Goal: Entertainment & Leisure: Consume media (video, audio)

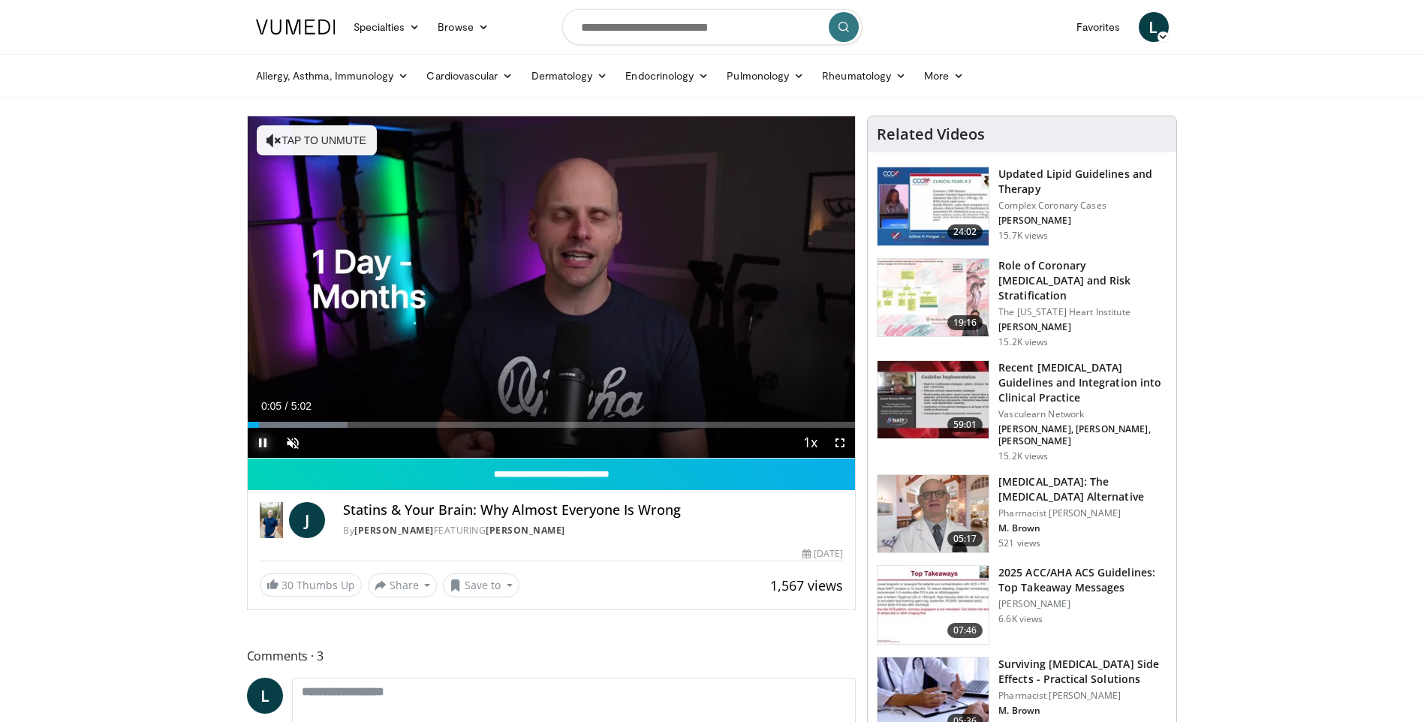
click at [263, 440] on span "Video Player" at bounding box center [263, 443] width 30 height 30
click at [311, 440] on div "Volume Level" at bounding box center [311, 442] width 0 height 5
click at [263, 437] on span "Video Player" at bounding box center [263, 443] width 30 height 30
click at [330, 436] on div "35%" at bounding box center [333, 443] width 53 height 30
click at [325, 440] on div "32%" at bounding box center [332, 442] width 43 height 5
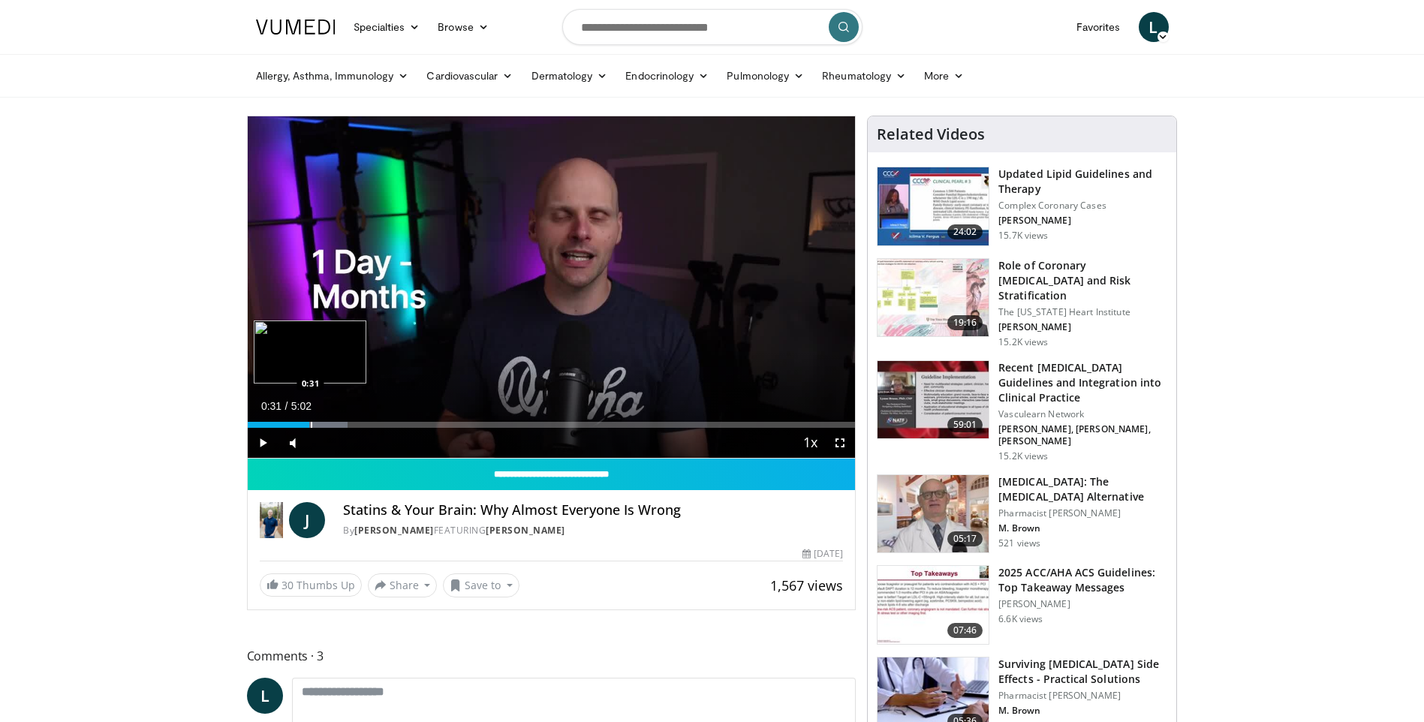
click at [311, 422] on div "Progress Bar" at bounding box center [312, 425] width 2 height 6
click at [323, 443] on div "Volume Level" at bounding box center [316, 442] width 11 height 5
click at [377, 416] on div "Loaded : 32.93% 1:04 1:04" at bounding box center [552, 421] width 608 height 14
click at [320, 441] on div "Volume Level" at bounding box center [315, 442] width 9 height 5
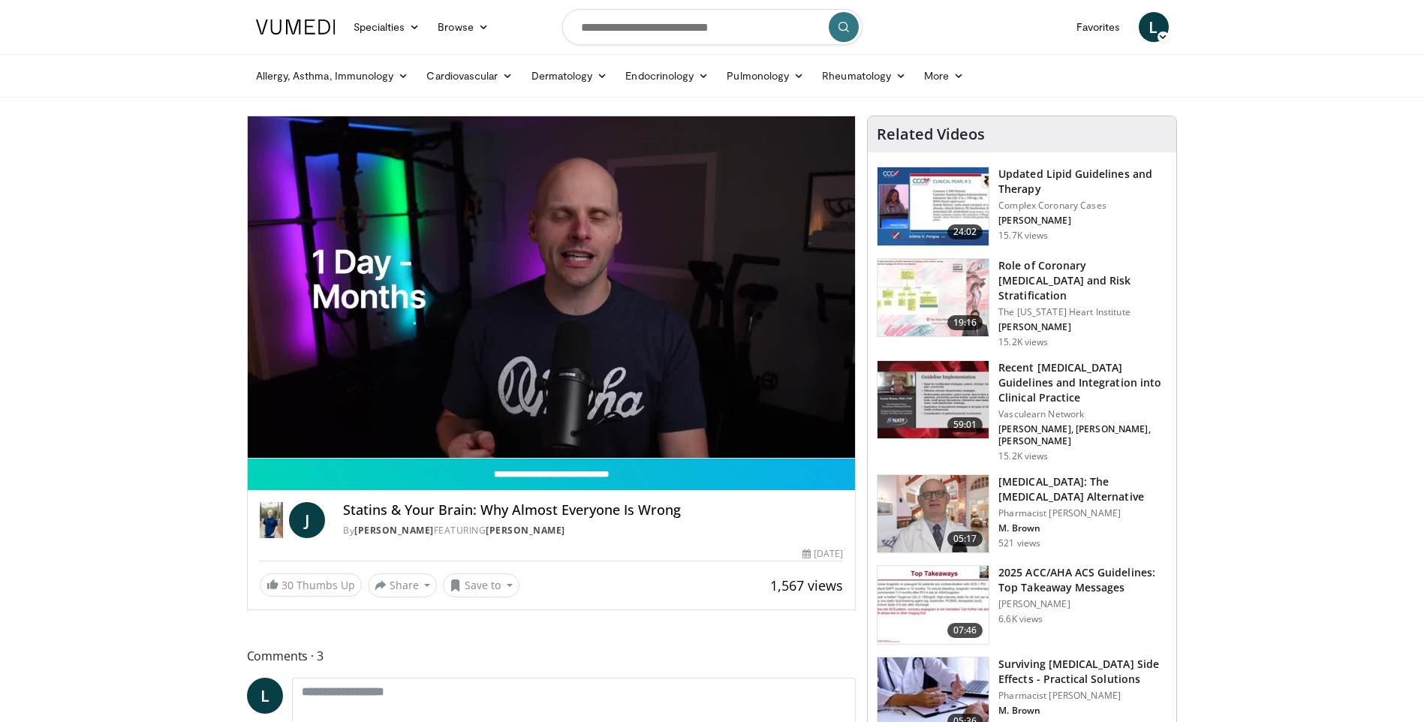
click at [588, 419] on video-js "**********" at bounding box center [552, 287] width 608 height 342
